Goal: Transaction & Acquisition: Purchase product/service

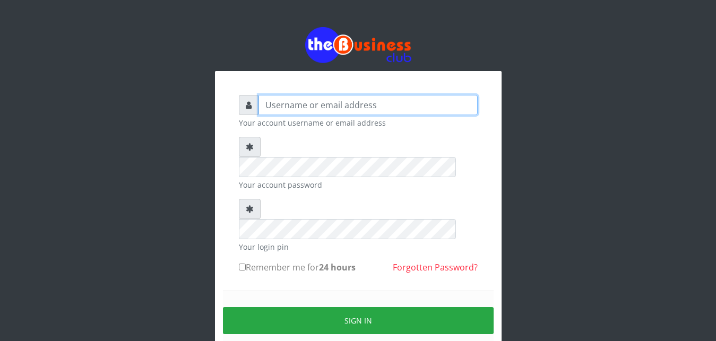
click at [304, 108] on input "text" at bounding box center [367, 105] width 219 height 20
type input "abujah"
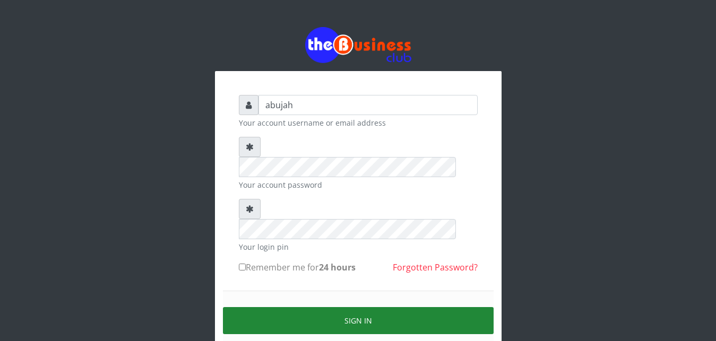
click at [342, 307] on button "Sign in" at bounding box center [358, 320] width 271 height 27
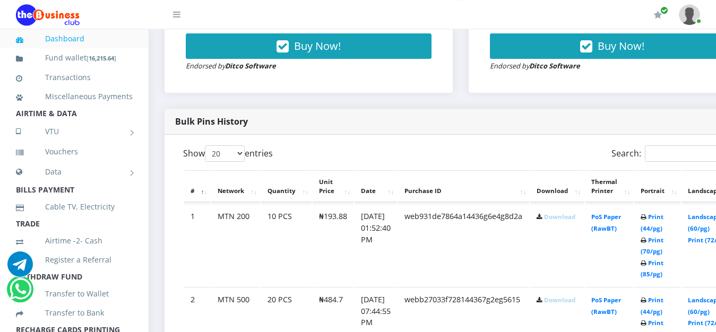
scroll to position [486, 0]
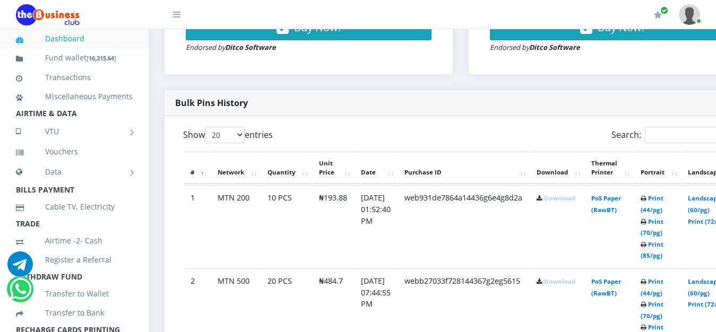
click at [573, 201] on link "Download" at bounding box center [559, 198] width 31 height 8
click at [544, 194] on link "Download" at bounding box center [559, 198] width 31 height 8
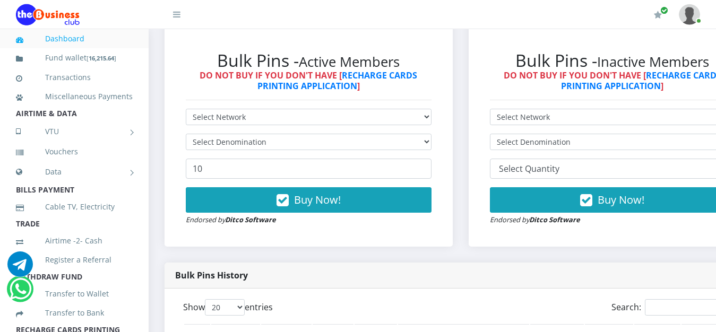
drag, startPoint x: 0, startPoint y: 0, endPoint x: 720, endPoint y: 327, distance: 790.5
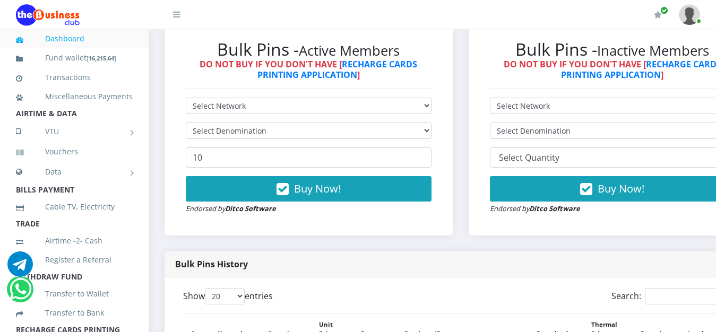
scroll to position [325, 0]
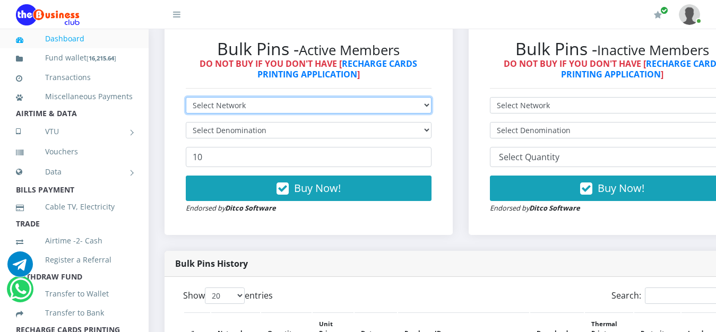
click at [186, 97] on select "Select Network MTN Globacom 9Mobile Airtel" at bounding box center [309, 105] width 246 height 16
select select "Airtel"
click option "Airtel" at bounding box center [0, 0] width 0 height 0
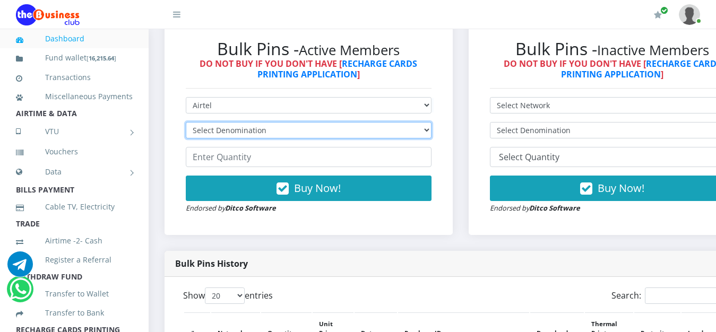
click at [186, 122] on select "Select Denomination Airtel NGN100 - ₦96.36 Airtel NGN200 - ₦192.72 Airtel NGN50…" at bounding box center [309, 130] width 246 height 16
select select "192.72-200"
click option "Airtel NGN200 - ₦192.72" at bounding box center [0, 0] width 0 height 0
click at [426, 161] on input "-1" at bounding box center [309, 157] width 246 height 20
type input "-2"
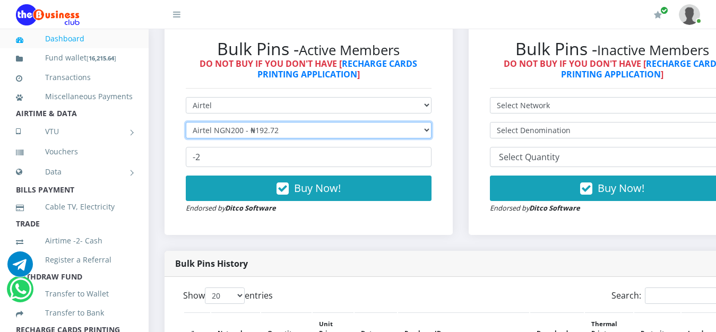
click at [426, 161] on input "-2" at bounding box center [309, 157] width 246 height 20
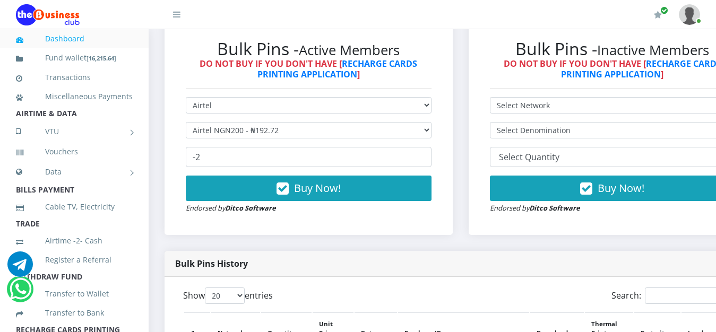
click at [343, 148] on form "Select Network MTN Globacom 9Mobile Airtel Select Denomination Airtel NGN100 - …" at bounding box center [309, 155] width 246 height 117
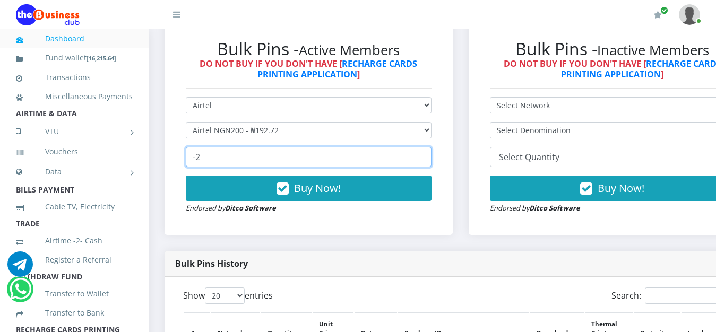
click at [408, 162] on input "-2" at bounding box center [309, 157] width 246 height 20
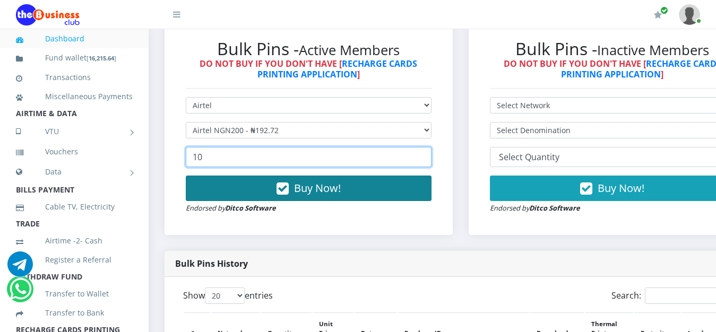
type input "10"
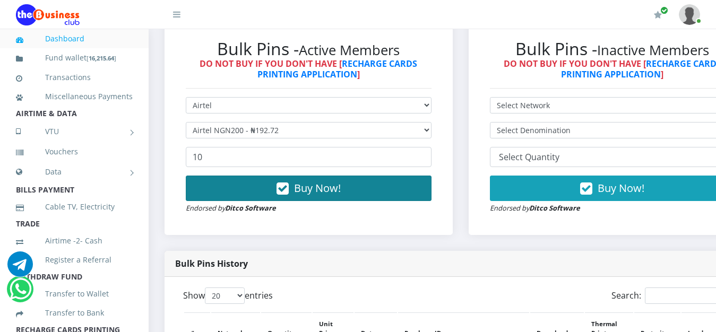
click at [368, 197] on button "Buy Now!" at bounding box center [309, 188] width 246 height 25
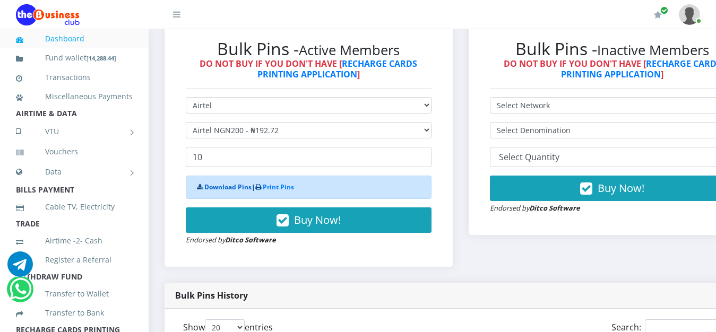
click at [228, 191] on link "Download Pins" at bounding box center [227, 187] width 47 height 9
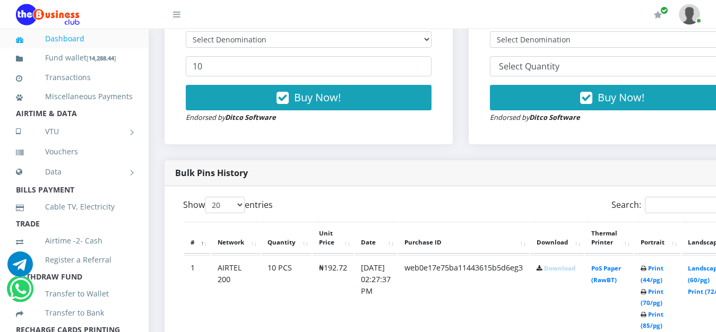
scroll to position [414, 0]
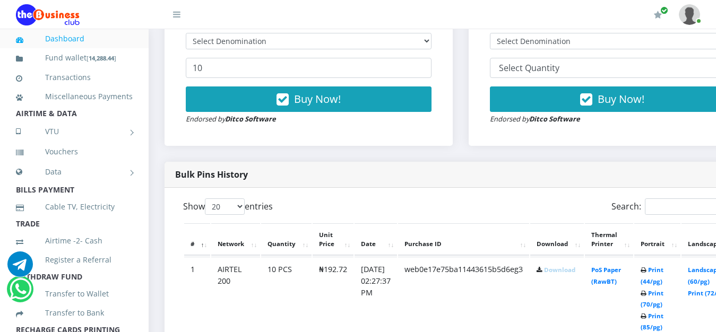
click at [575, 273] on link "Download" at bounding box center [559, 270] width 31 height 8
